Goal: Task Accomplishment & Management: Complete application form

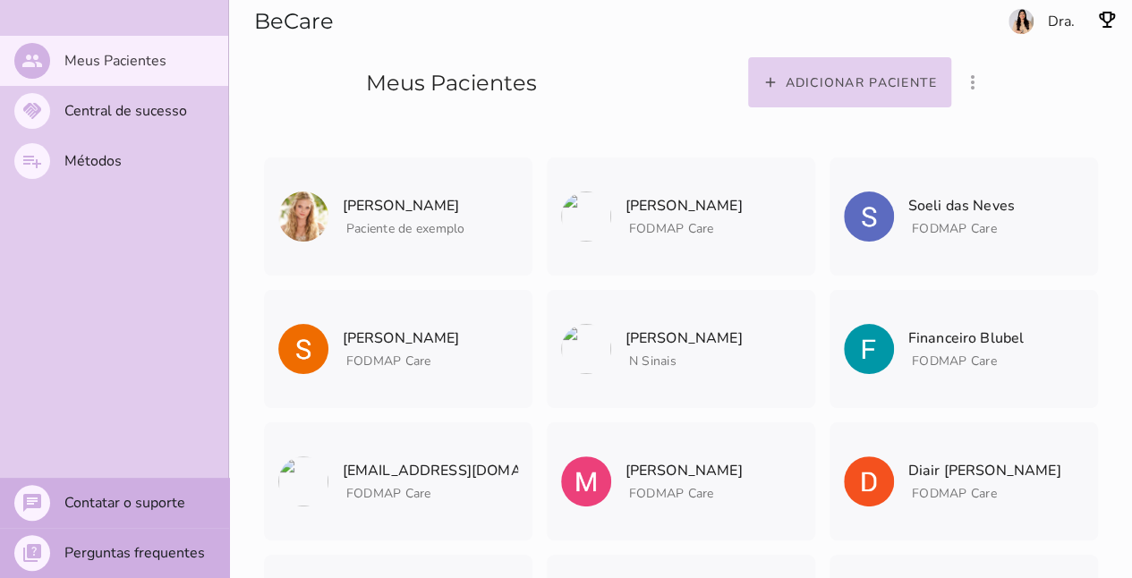
click at [0, 0] on slot "Adicionar paciente" at bounding box center [0, 0] width 0 height 0
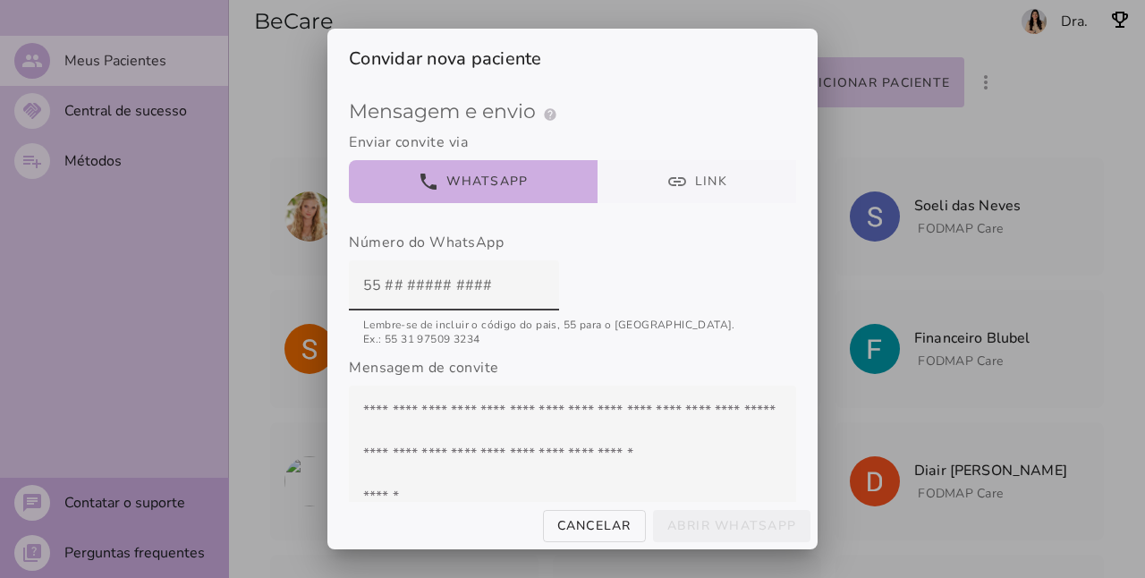
scroll to position [182, 0]
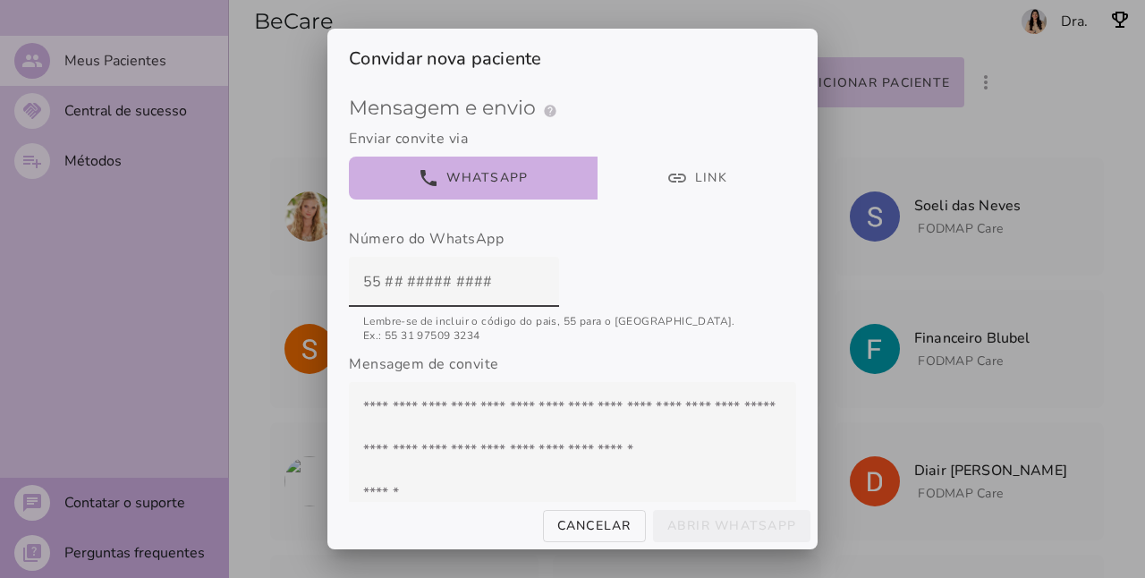
drag, startPoint x: 503, startPoint y: 281, endPoint x: 280, endPoint y: 292, distance: 223.0
click at [280, 292] on div "Convidar nova paciente Método presenteado help Presenteie com um Método de Trat…" at bounding box center [572, 289] width 1145 height 578
paste input "[EMAIL_ADDRESS][DOMAIN_NAME]"
type input "[EMAIL_ADDRESS][DOMAIN_NAME]"
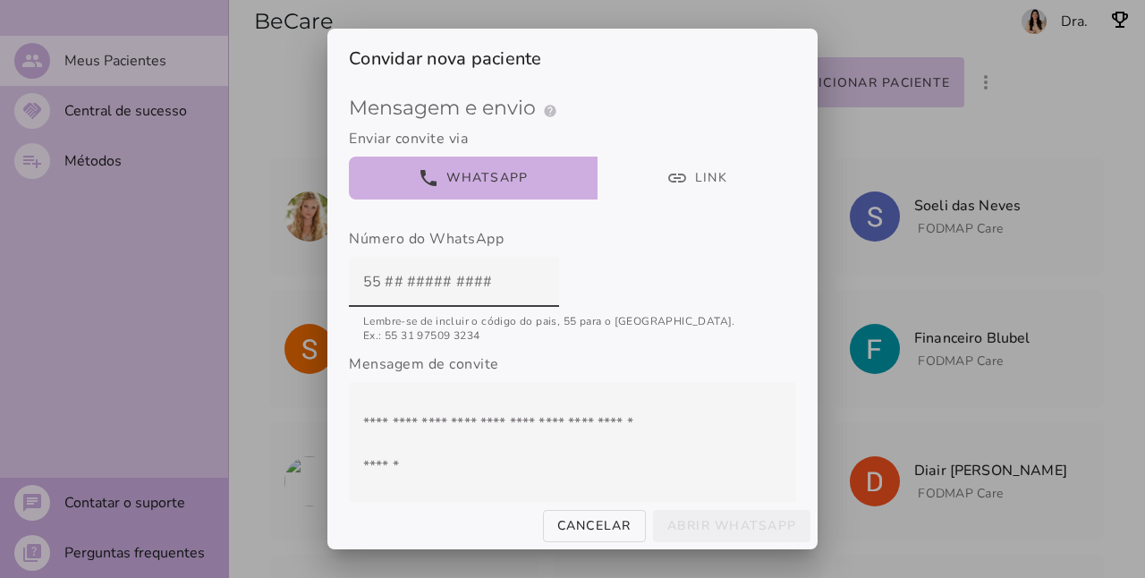
scroll to position [0, 0]
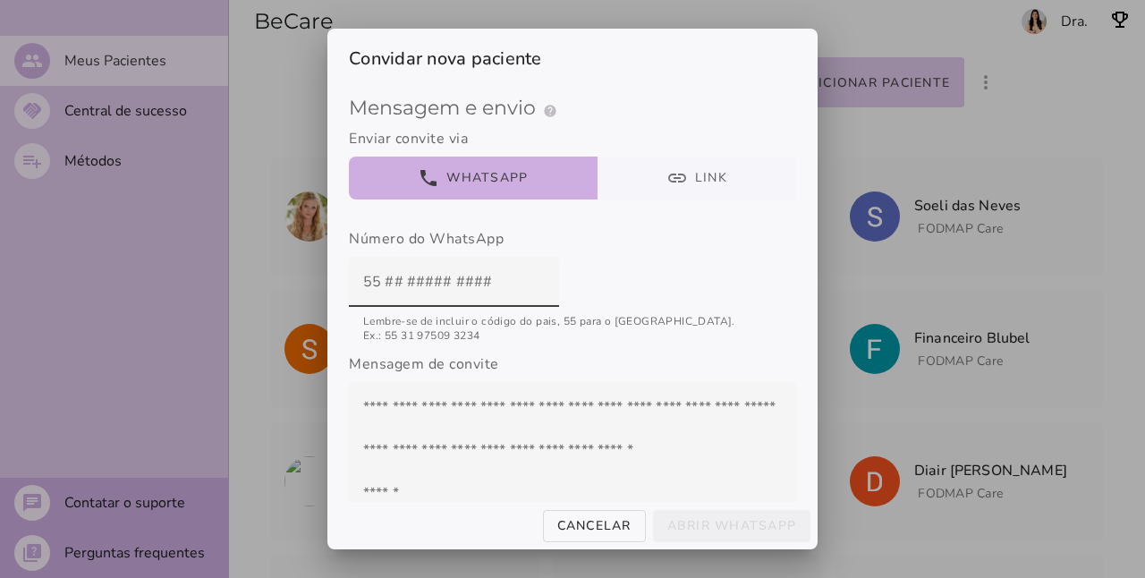
click at [677, 179] on button "link Link" at bounding box center [697, 178] width 199 height 43
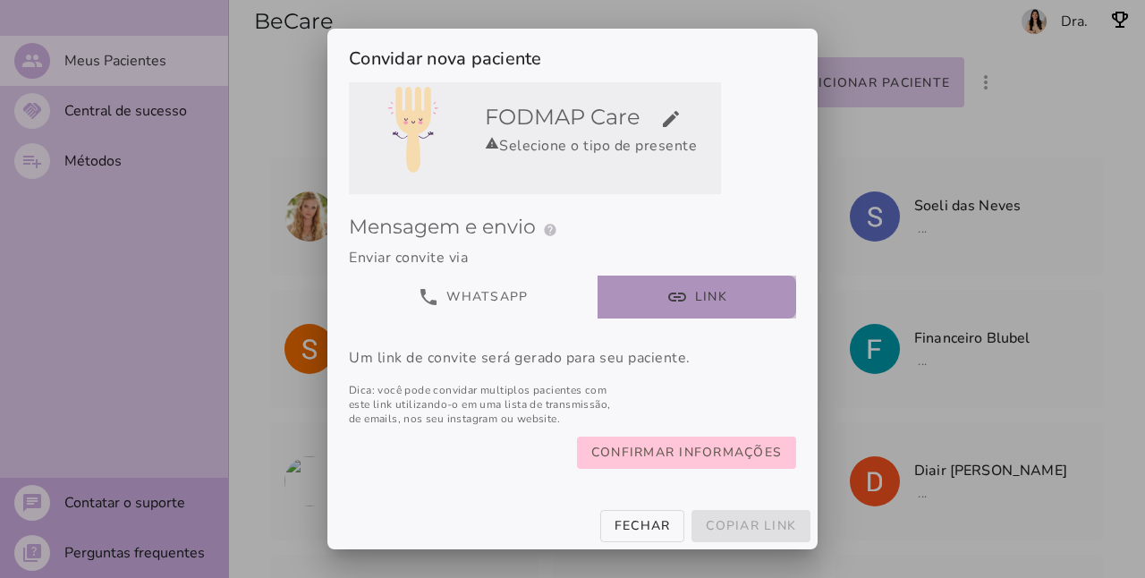
scroll to position [79, 0]
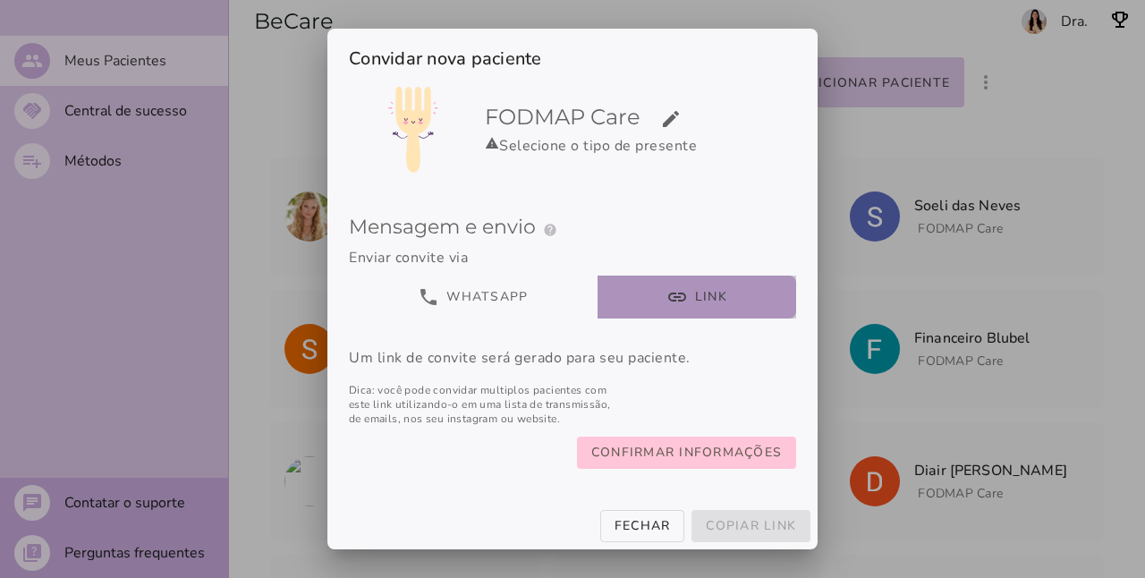
click at [687, 280] on button "link Link" at bounding box center [697, 297] width 199 height 43
click at [669, 451] on span "Confirmar informações" at bounding box center [686, 452] width 191 height 21
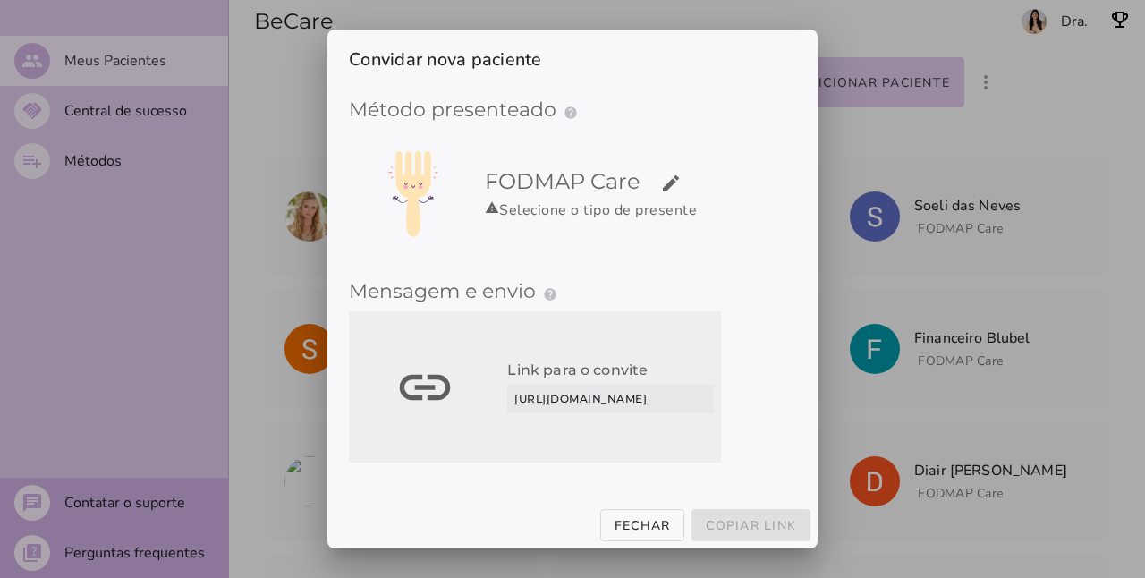
scroll to position [0, 0]
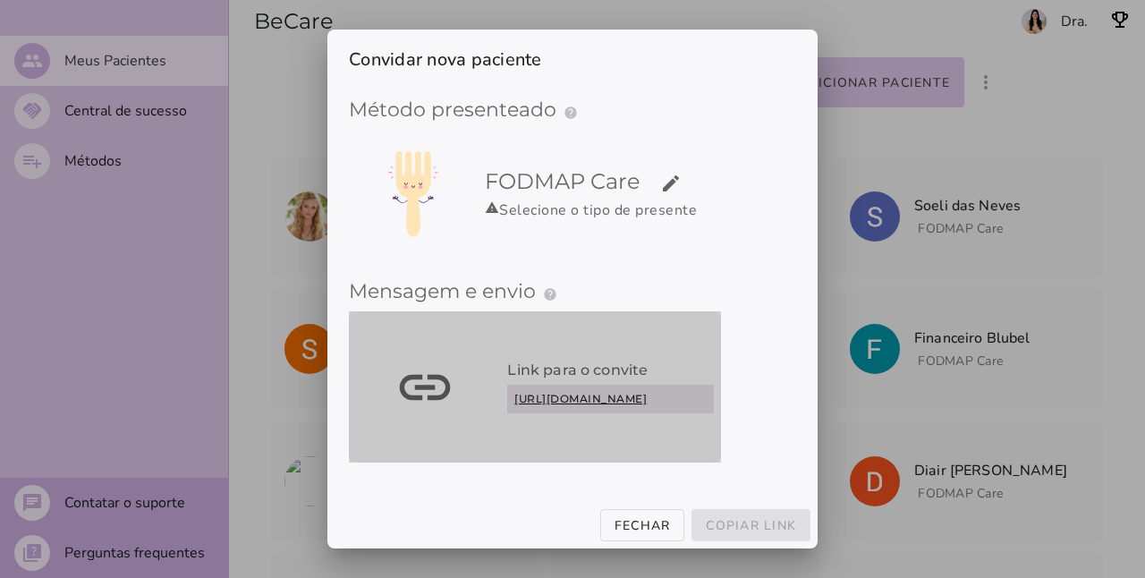
click at [590, 389] on link "[URL][DOMAIN_NAME]" at bounding box center [610, 399] width 207 height 29
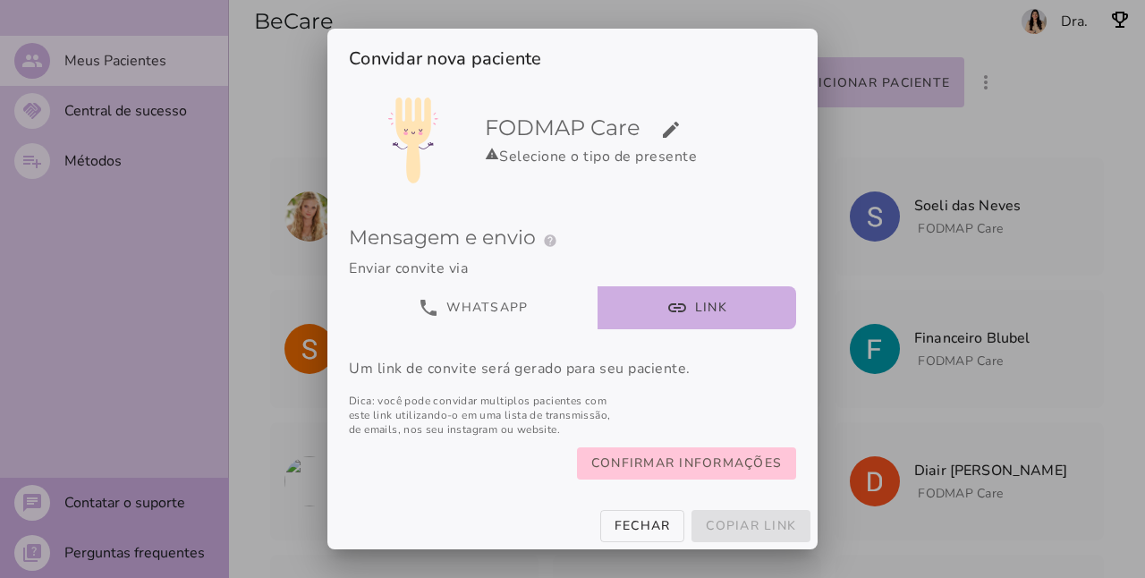
scroll to position [78, 0]
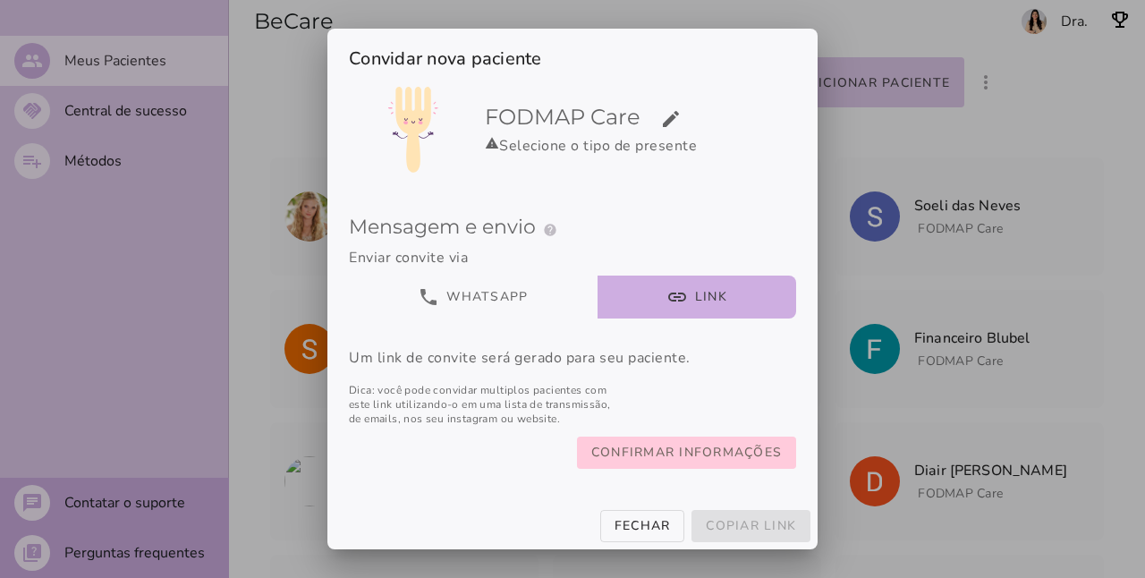
click at [0, 0] on slot "Confirmar informações" at bounding box center [0, 0] width 0 height 0
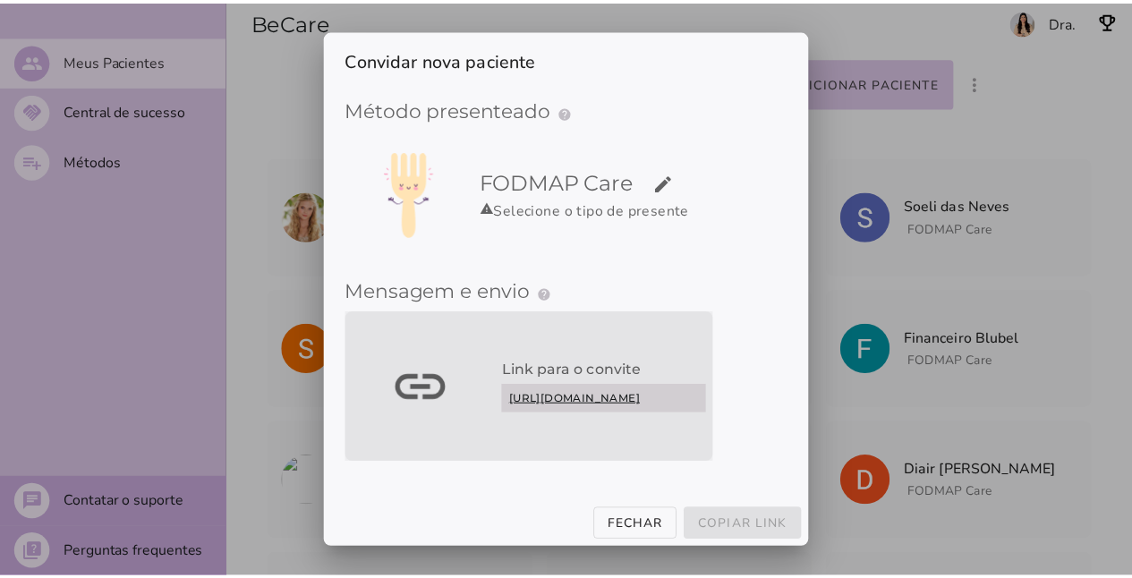
scroll to position [0, 0]
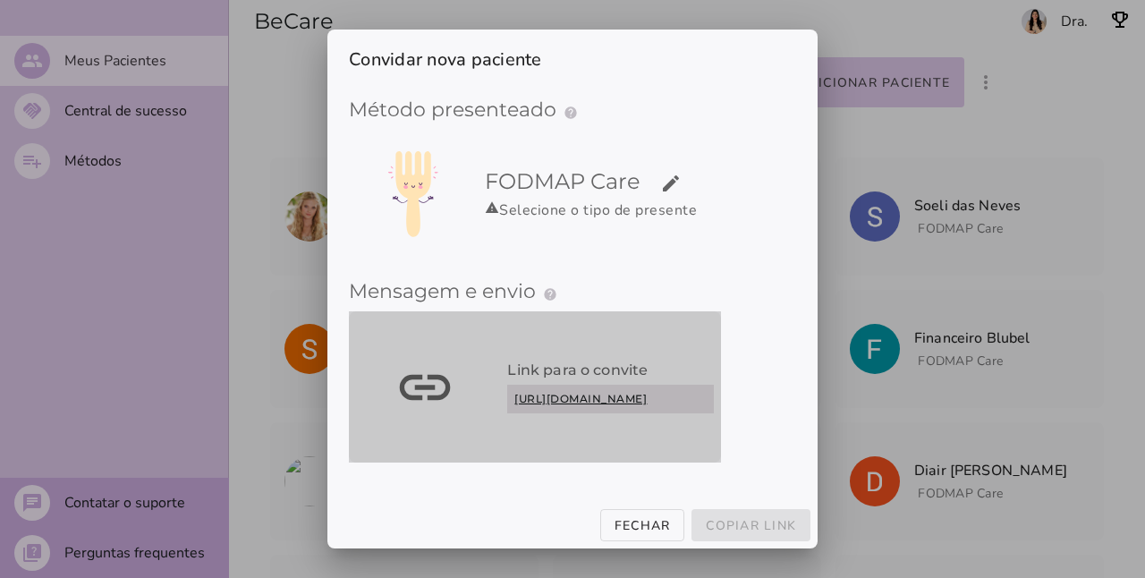
drag, startPoint x: 680, startPoint y: 428, endPoint x: 549, endPoint y: 394, distance: 135.0
click at [549, 394] on link "[URL][DOMAIN_NAME]" at bounding box center [610, 399] width 207 height 29
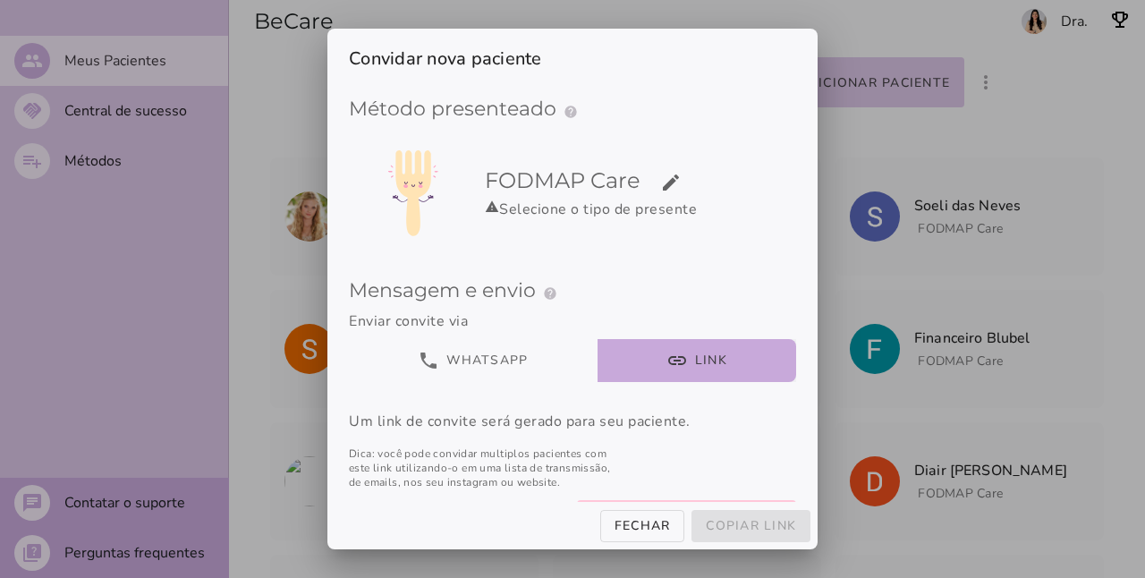
click at [698, 367] on button "link Link" at bounding box center [697, 360] width 199 height 43
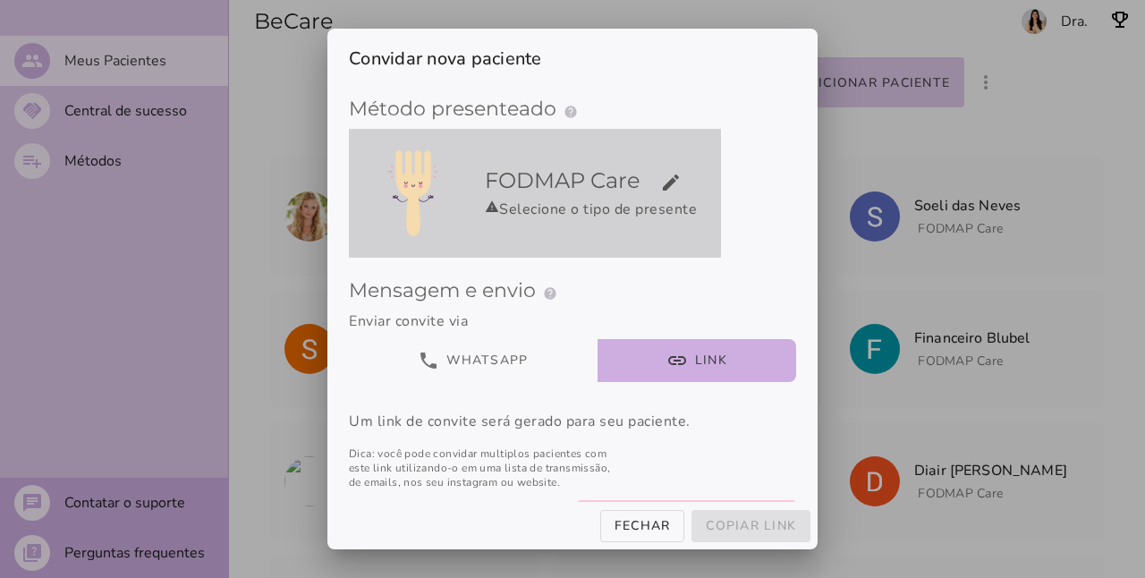
click at [691, 214] on div "warning Selecione o tipo de presente" at bounding box center [599, 209] width 229 height 21
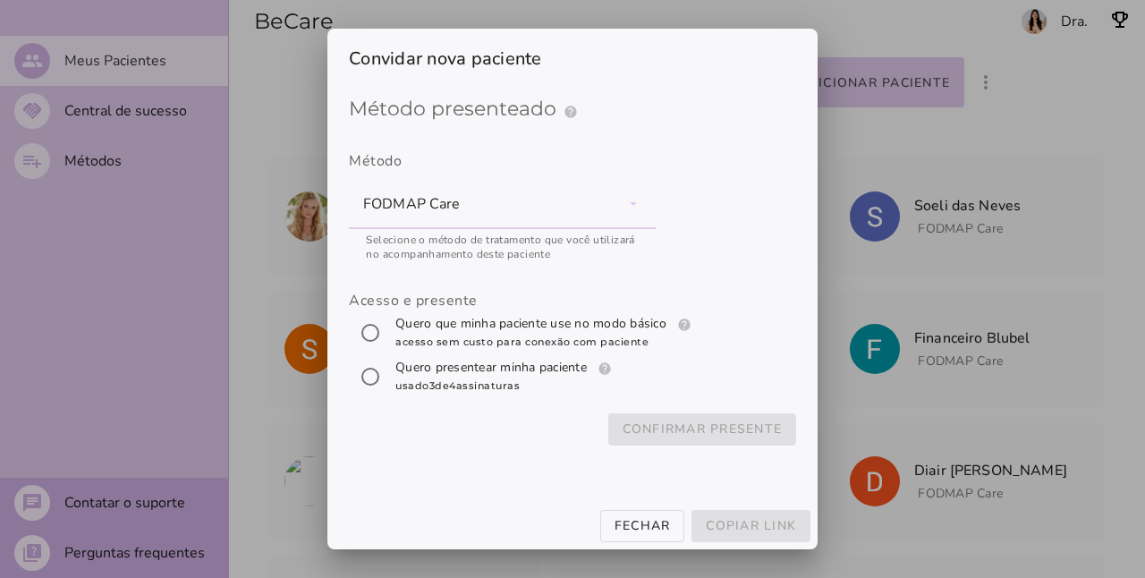
click at [606, 232] on span "Selecione o método de tratamento que você utilizará no acompanhamento deste pac…" at bounding box center [504, 245] width 276 height 32
click at [607, 215] on div "FODMAP Care" at bounding box center [502, 204] width 307 height 50
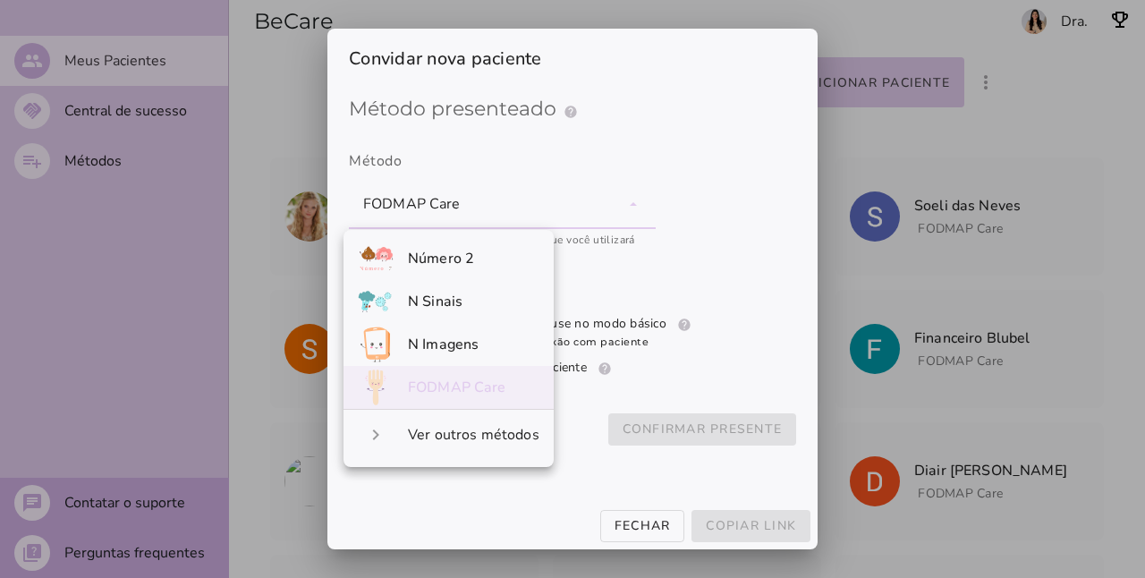
click at [719, 229] on label "Método Número 2 N Sinais N Imagens FODMAP Care navigate_next Ver outros métodos" at bounding box center [572, 195] width 447 height 132
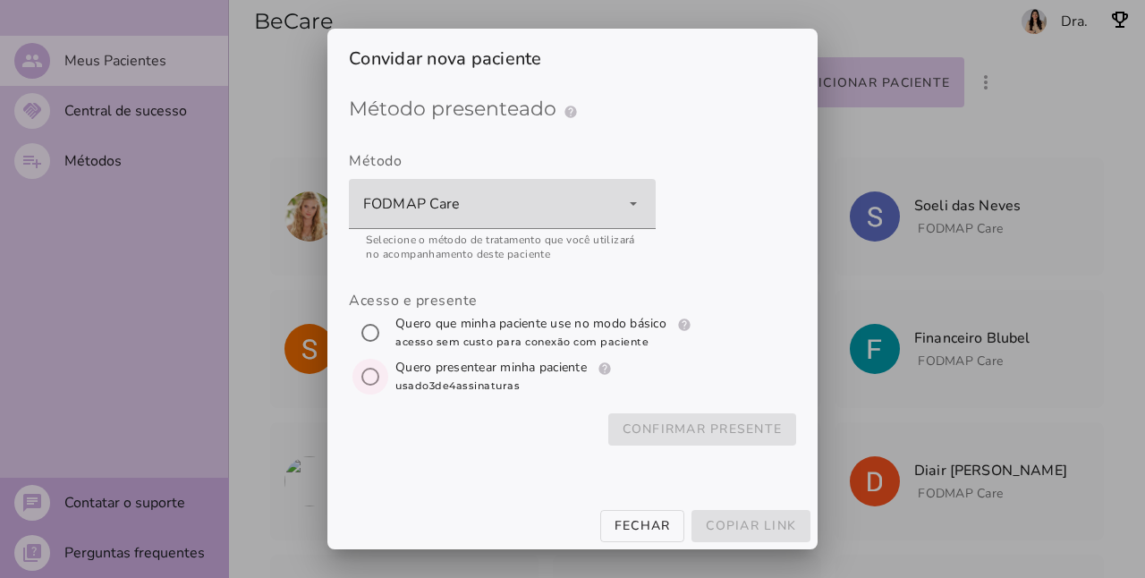
click at [367, 378] on input "[object Object]" at bounding box center [370, 376] width 43 height 43
radio input "****"
type mwc-radio "subscription"
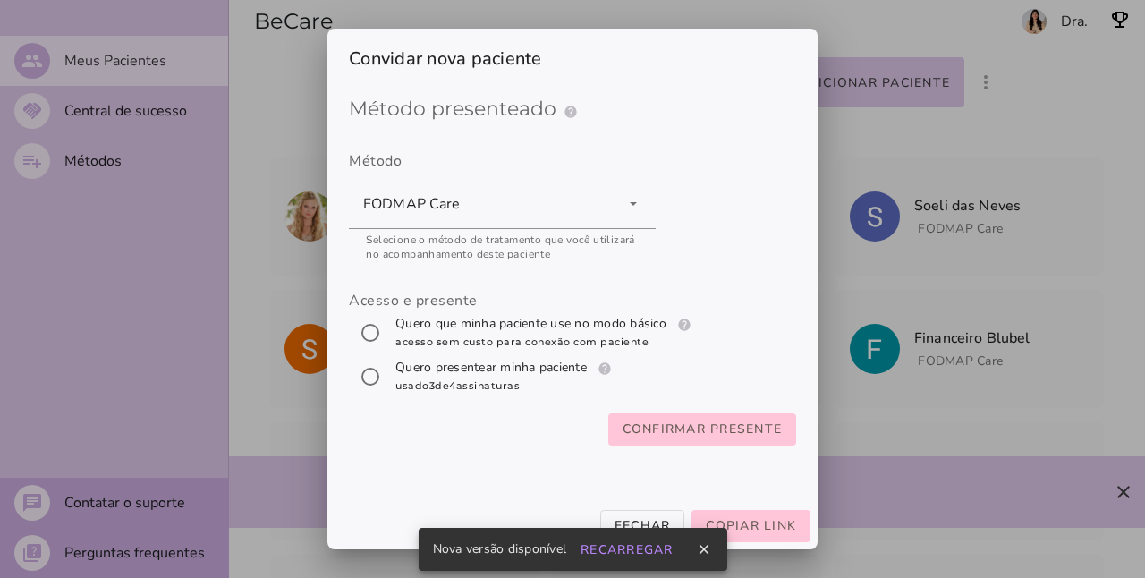
click at [1048, 340] on div at bounding box center [572, 289] width 1145 height 578
